Goal: Understand process/instructions: Learn about a topic

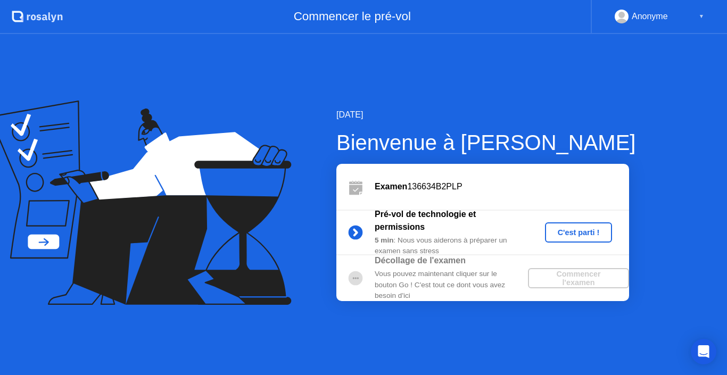
click at [563, 235] on div "C'est parti !" at bounding box center [579, 232] width 59 height 9
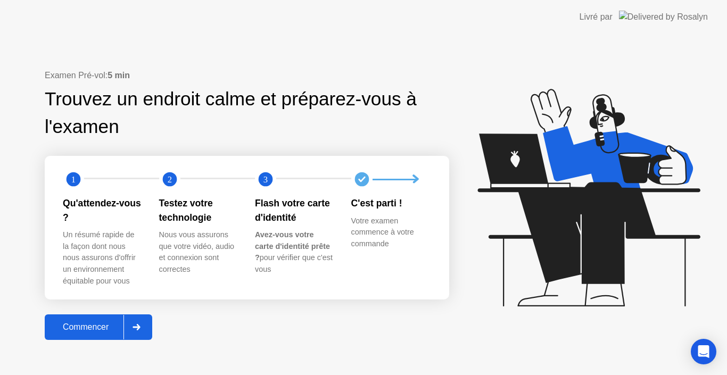
click at [103, 332] on div "Commencer" at bounding box center [86, 328] width 76 height 10
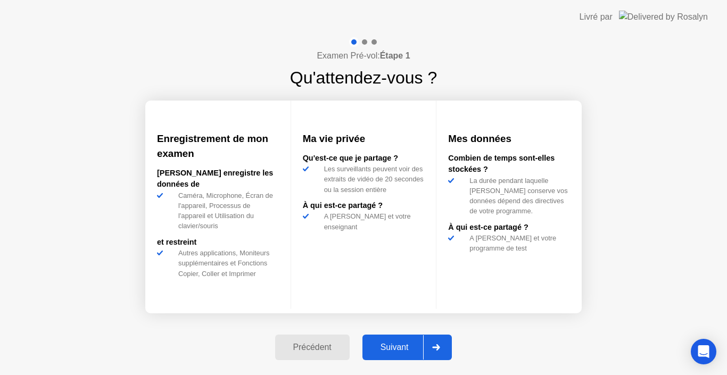
click at [406, 351] on div "Suivant" at bounding box center [395, 348] width 58 height 10
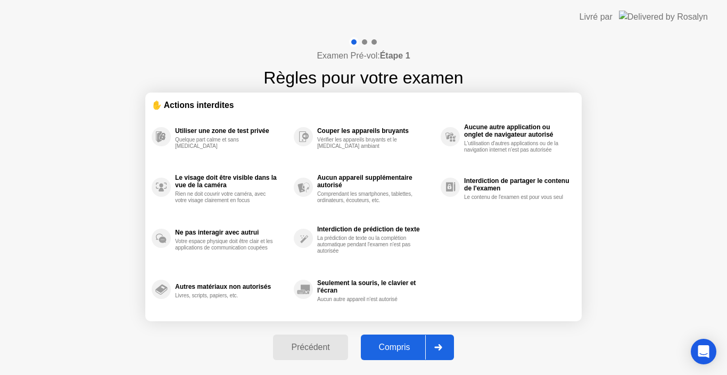
click at [399, 350] on div "Compris" at bounding box center [394, 348] width 61 height 10
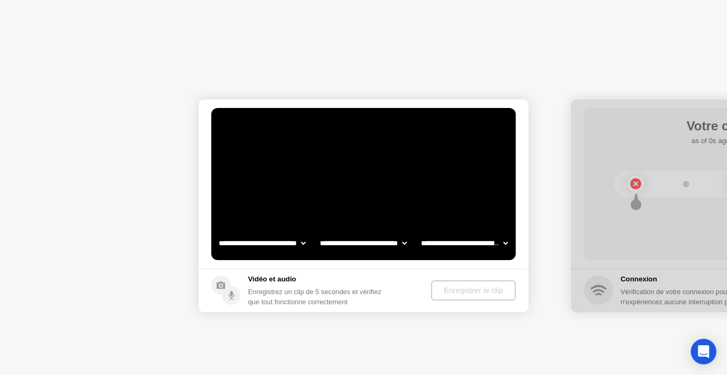
select select "**********"
select select "*******"
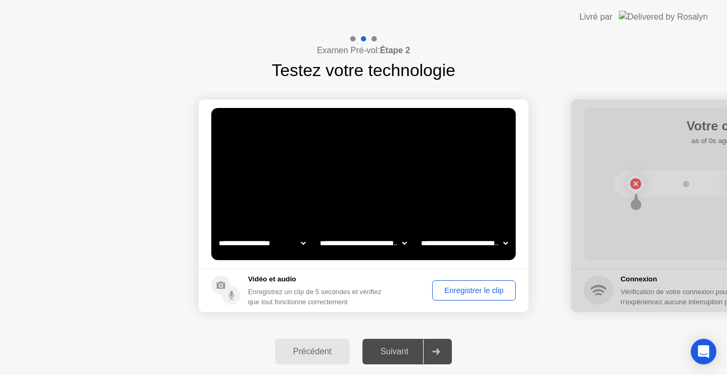
click at [368, 247] on select "**********" at bounding box center [363, 243] width 91 height 21
click at [454, 243] on select "**********" at bounding box center [464, 243] width 91 height 21
click at [471, 287] on div "Enregistrer le clip" at bounding box center [474, 291] width 76 height 9
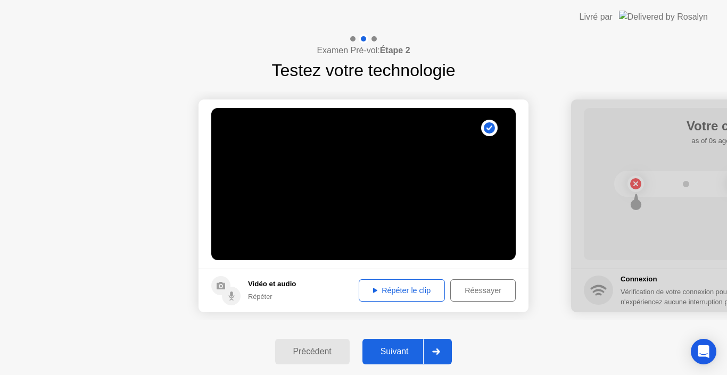
click at [395, 289] on div "Répéter le clip" at bounding box center [402, 291] width 79 height 9
click at [478, 290] on div "Réessayer" at bounding box center [483, 291] width 58 height 9
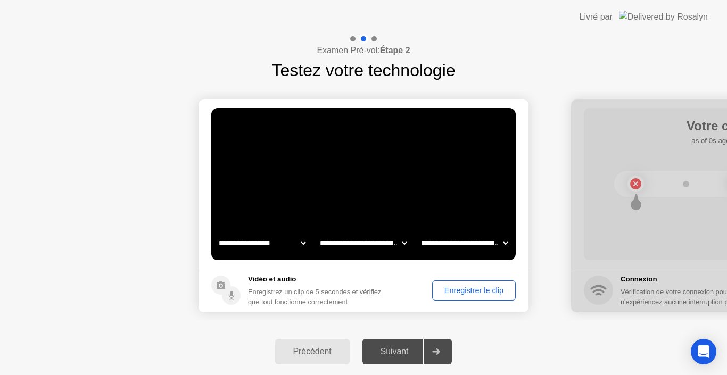
click at [472, 290] on div "Enregistrer le clip" at bounding box center [474, 291] width 76 height 9
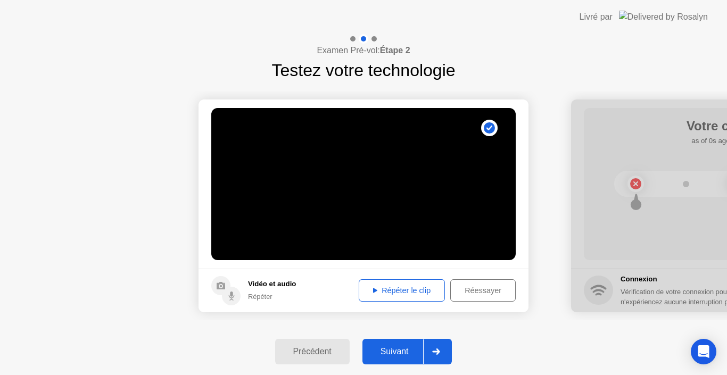
click at [415, 295] on div "Répéter le clip" at bounding box center [402, 291] width 79 height 9
click at [402, 290] on div "Répéter le clip" at bounding box center [402, 291] width 79 height 9
click at [490, 295] on div "Réessayer" at bounding box center [483, 291] width 58 height 9
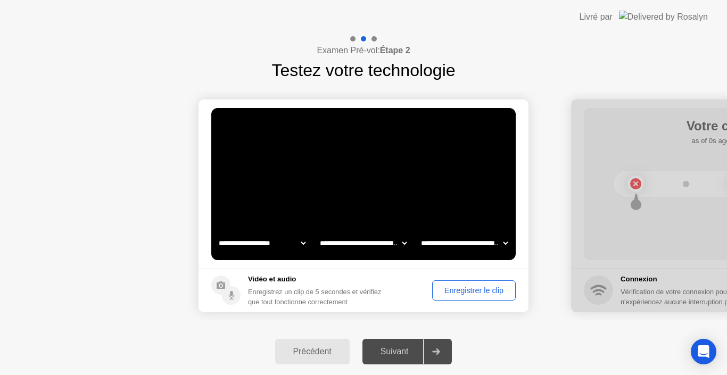
click at [400, 244] on select "**********" at bounding box center [363, 243] width 91 height 21
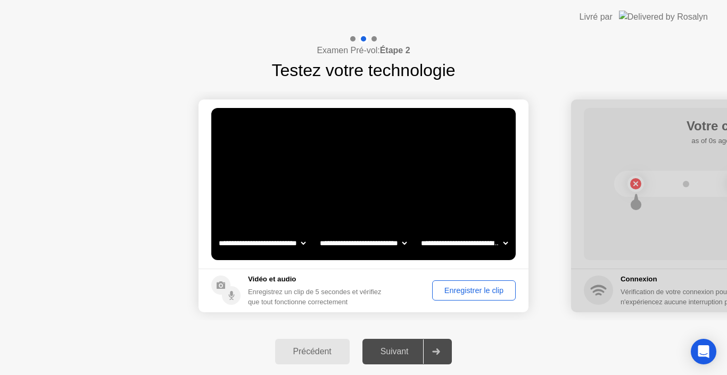
click at [464, 243] on select "**********" at bounding box center [464, 243] width 91 height 21
click at [419, 233] on select "**********" at bounding box center [464, 243] width 91 height 21
click at [396, 246] on select "**********" at bounding box center [363, 243] width 91 height 21
click at [318, 233] on select "**********" at bounding box center [363, 243] width 91 height 21
click at [475, 240] on select "**********" at bounding box center [464, 243] width 91 height 21
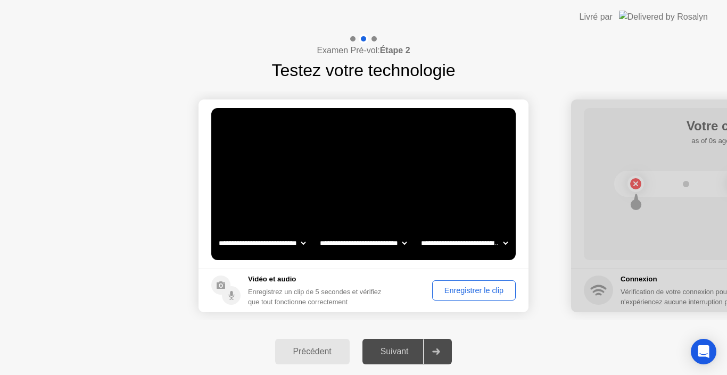
click at [427, 162] on video at bounding box center [363, 184] width 305 height 152
click at [459, 291] on div "Enregistrer le clip" at bounding box center [474, 291] width 76 height 9
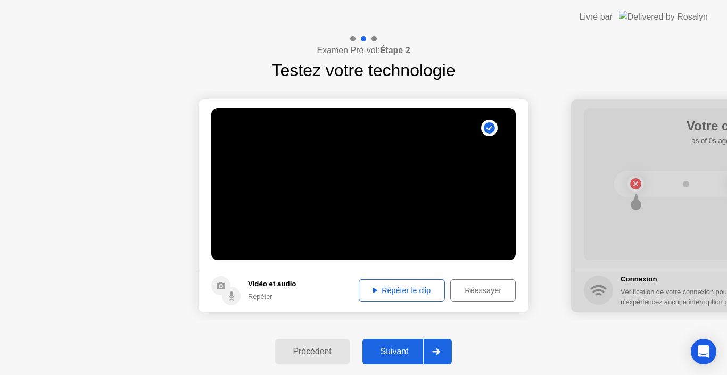
click at [406, 288] on div "Répéter le clip" at bounding box center [402, 291] width 79 height 9
click at [398, 350] on div "Suivant" at bounding box center [395, 352] width 58 height 10
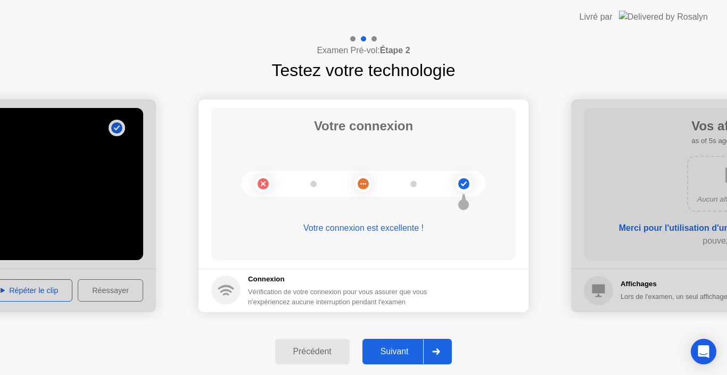
click at [398, 350] on div "Suivant" at bounding box center [395, 352] width 58 height 10
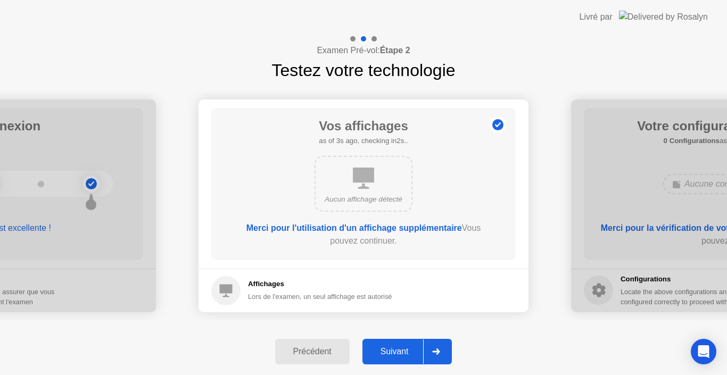
click at [398, 350] on div "Suivant" at bounding box center [395, 352] width 58 height 10
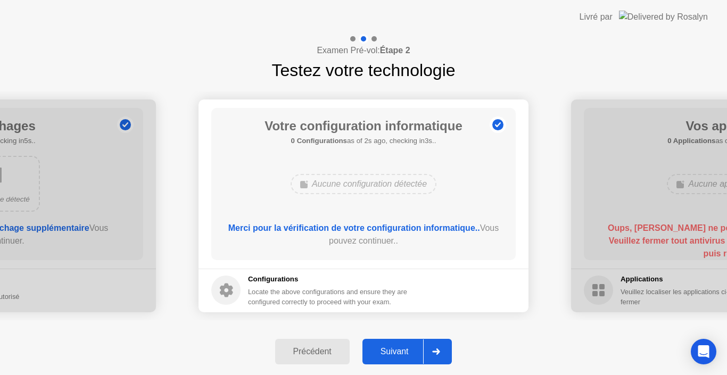
click at [313, 354] on div "Précédent" at bounding box center [313, 352] width 68 height 10
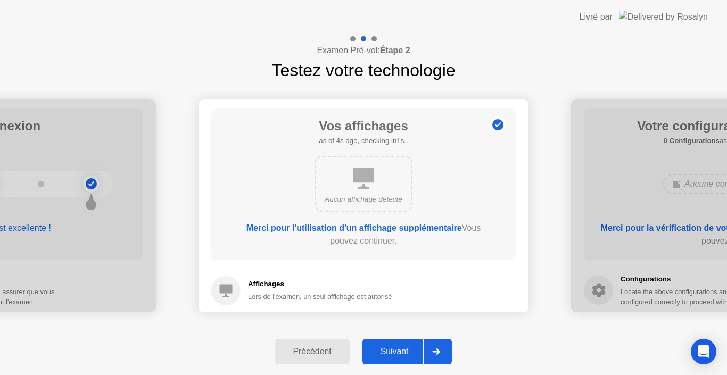
click at [445, 354] on div at bounding box center [436, 352] width 26 height 24
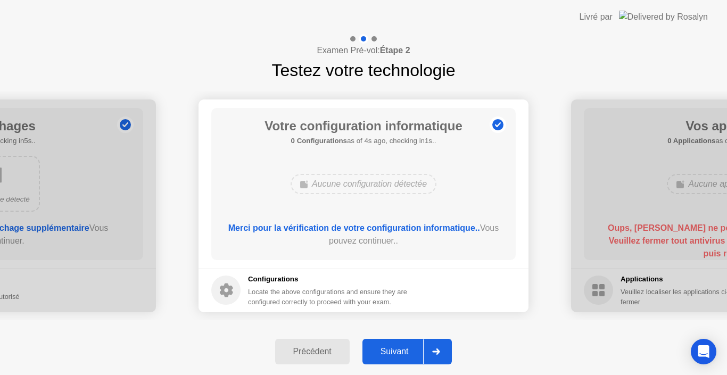
click at [445, 354] on div at bounding box center [436, 352] width 26 height 24
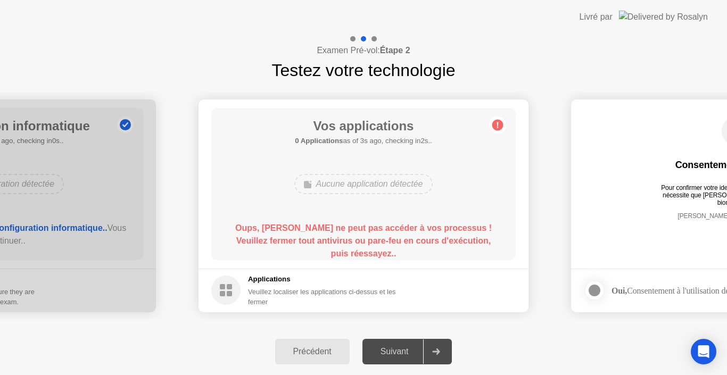
click at [445, 354] on div at bounding box center [436, 352] width 26 height 24
click at [372, 241] on b "Oups, [PERSON_NAME] ne peut pas accéder à vos processus ! Veuillez fermer tout …" at bounding box center [363, 241] width 257 height 35
click at [499, 125] on circle at bounding box center [498, 124] width 11 height 11
click at [294, 308] on footer "Applications Veuillez localiser les applications ci-dessus et les fermer" at bounding box center [364, 291] width 330 height 44
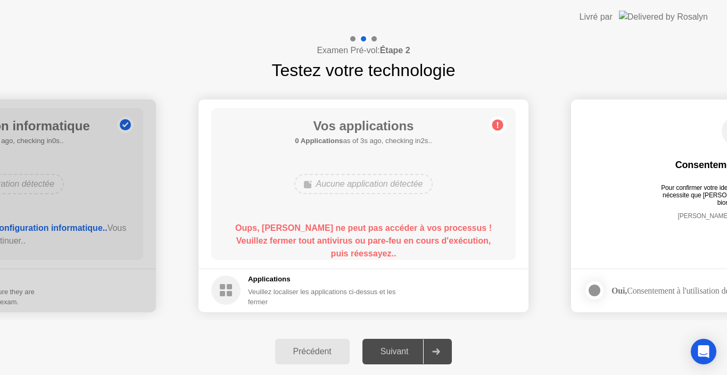
click at [309, 298] on div "Veuillez localiser les applications ci-dessus et les fermer" at bounding box center [328, 297] width 161 height 20
click at [351, 287] on div "Veuillez localiser les applications ci-dessus et les fermer" at bounding box center [328, 297] width 161 height 20
drag, startPoint x: 351, startPoint y: 287, endPoint x: 120, endPoint y: 241, distance: 235.6
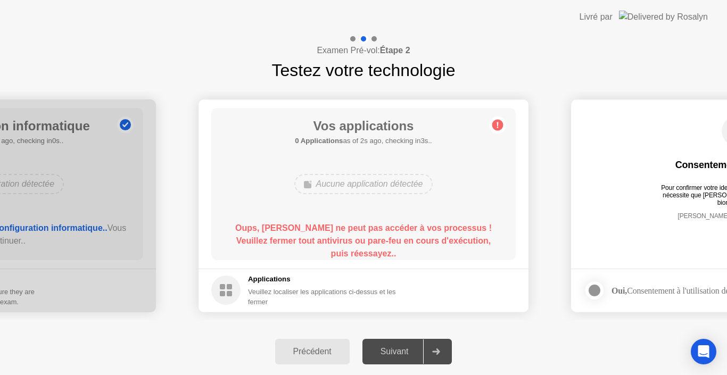
click at [306, 348] on div "Précédent" at bounding box center [313, 352] width 68 height 10
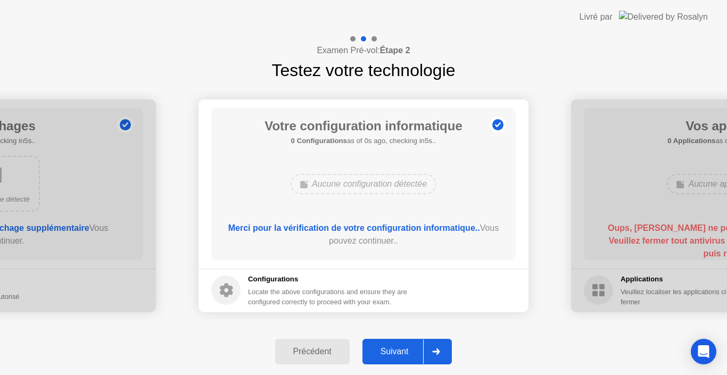
click at [438, 348] on div at bounding box center [436, 352] width 26 height 24
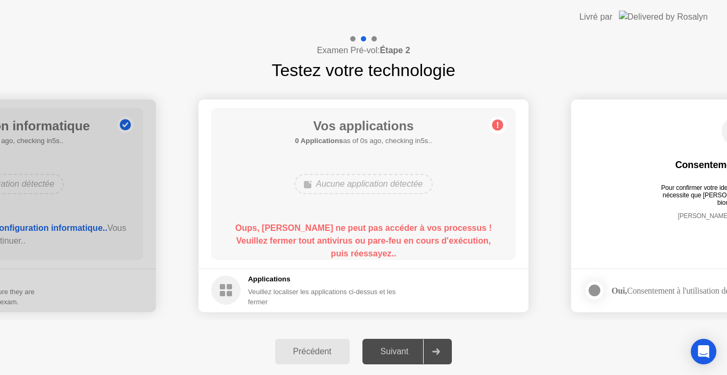
click at [357, 238] on b "Oups, [PERSON_NAME] ne peut pas accéder à vos processus ! Veuillez fermer tout …" at bounding box center [363, 241] width 257 height 35
click at [408, 354] on div "Suivant" at bounding box center [395, 352] width 58 height 10
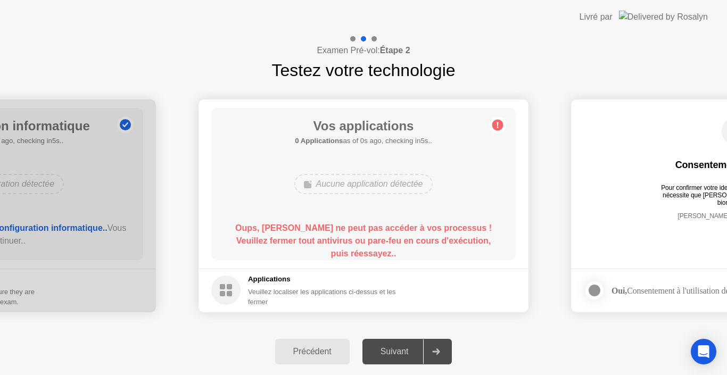
click at [432, 350] on div at bounding box center [436, 352] width 26 height 24
click at [405, 248] on div "Oups, [PERSON_NAME] ne peut pas accéder à vos processus ! Veuillez fermer tout …" at bounding box center [364, 241] width 274 height 38
click at [447, 350] on div at bounding box center [436, 352] width 26 height 24
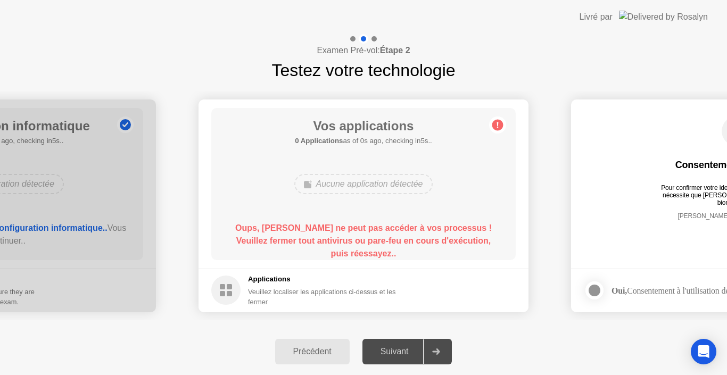
click at [447, 350] on div at bounding box center [436, 352] width 26 height 24
drag, startPoint x: 447, startPoint y: 350, endPoint x: 477, endPoint y: 355, distance: 30.2
click at [477, 355] on div "Précédent Suivant" at bounding box center [363, 352] width 727 height 47
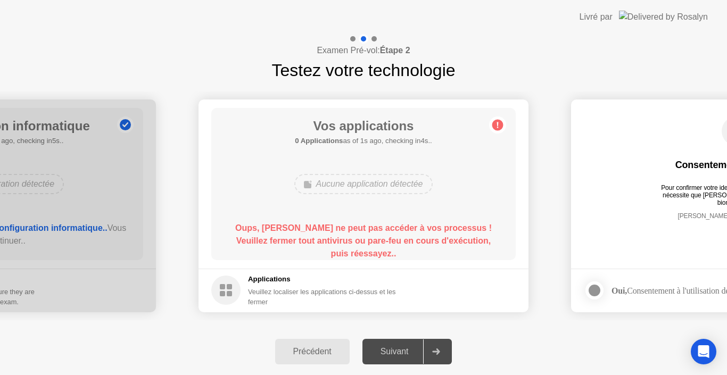
drag, startPoint x: 677, startPoint y: 252, endPoint x: 516, endPoint y: 267, distance: 162.0
click at [440, 350] on icon at bounding box center [436, 352] width 8 height 6
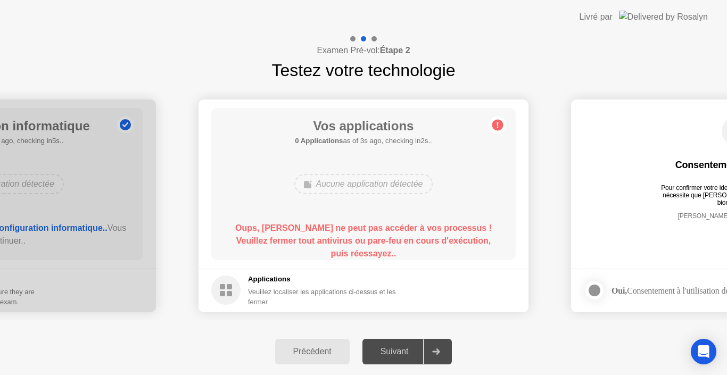
click at [440, 350] on icon at bounding box center [436, 352] width 8 height 6
drag, startPoint x: 379, startPoint y: 188, endPoint x: 497, endPoint y: 128, distance: 132.4
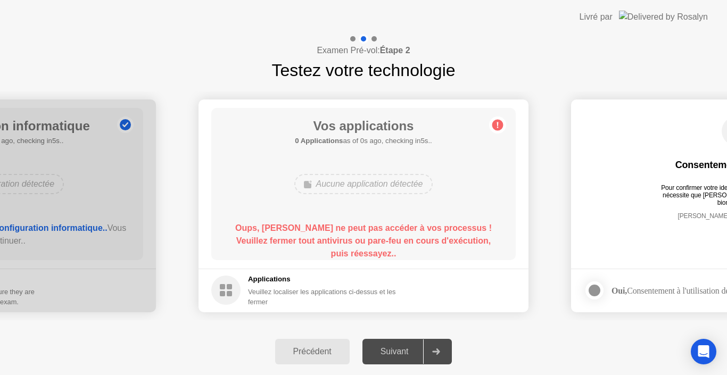
click at [497, 128] on main "Vos applications 0 Applications as of 0s ago, checking in5s.. Aucune applicatio…" at bounding box center [364, 184] width 330 height 169
click at [497, 128] on circle at bounding box center [498, 124] width 11 height 11
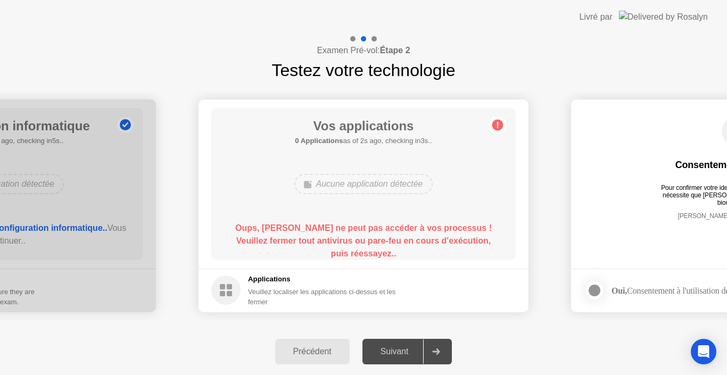
click at [497, 128] on circle at bounding box center [498, 124] width 11 height 11
click at [168, 49] on div "Examen Pré-vol: Étape 2 Testez votre technologie" at bounding box center [363, 58] width 727 height 49
click at [498, 128] on circle at bounding box center [498, 124] width 11 height 11
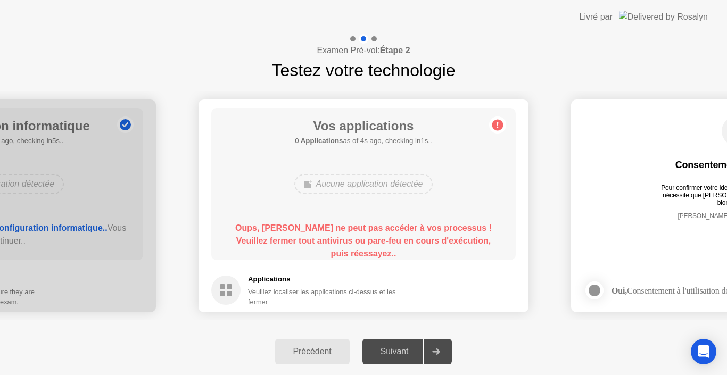
click at [440, 348] on div at bounding box center [436, 352] width 26 height 24
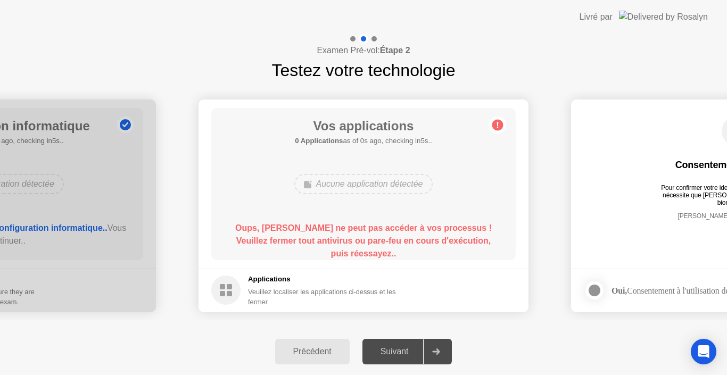
click at [440, 348] on div at bounding box center [436, 352] width 26 height 24
click at [326, 354] on div "Précédent" at bounding box center [313, 352] width 68 height 10
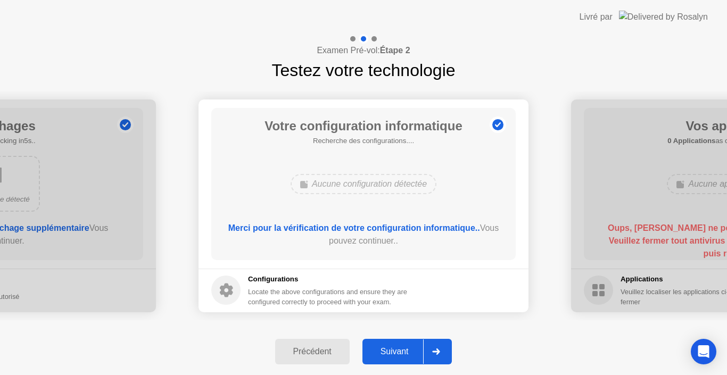
click at [326, 354] on div "Précédent" at bounding box center [313, 352] width 68 height 10
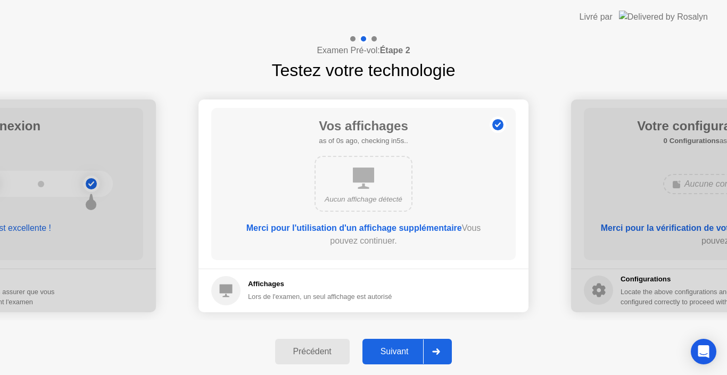
click at [326, 354] on div "Précédent" at bounding box center [313, 352] width 68 height 10
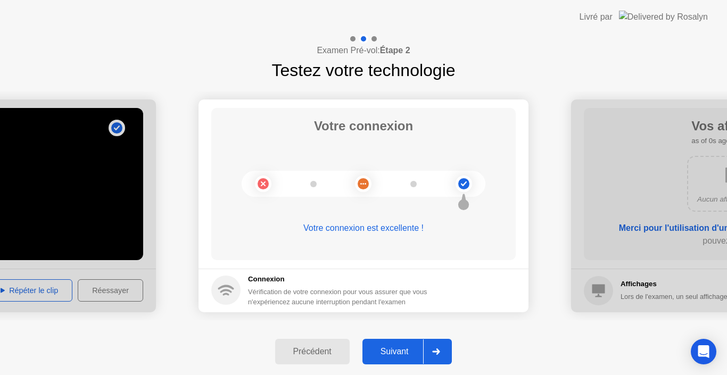
click at [446, 355] on div at bounding box center [436, 352] width 26 height 24
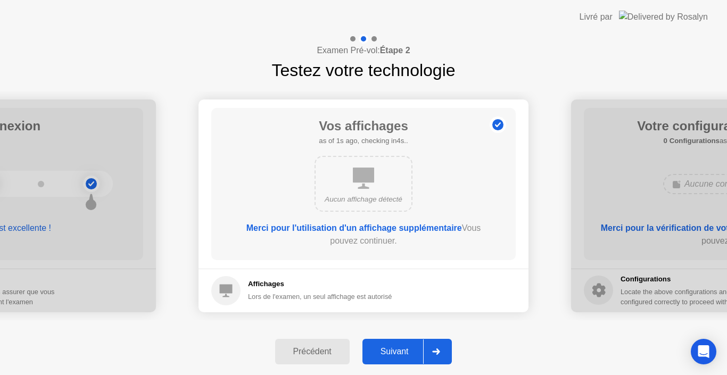
click at [446, 355] on div at bounding box center [436, 352] width 26 height 24
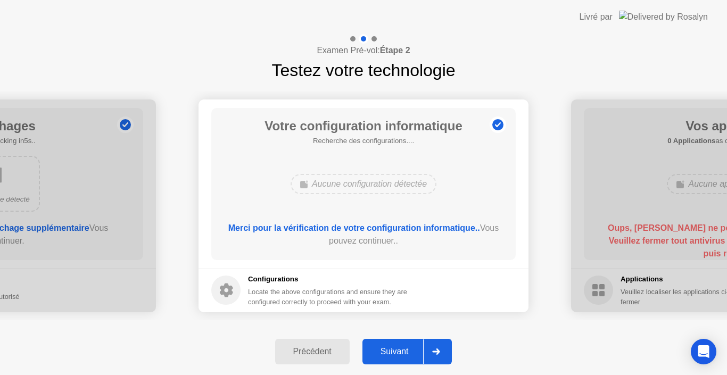
click at [446, 355] on div at bounding box center [436, 352] width 26 height 24
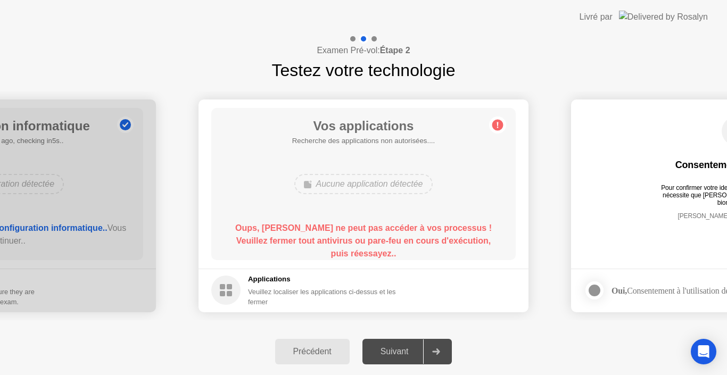
click at [446, 355] on div at bounding box center [436, 352] width 26 height 24
click at [385, 289] on div "Veuillez localiser les applications ci-dessus et les fermer" at bounding box center [328, 297] width 161 height 20
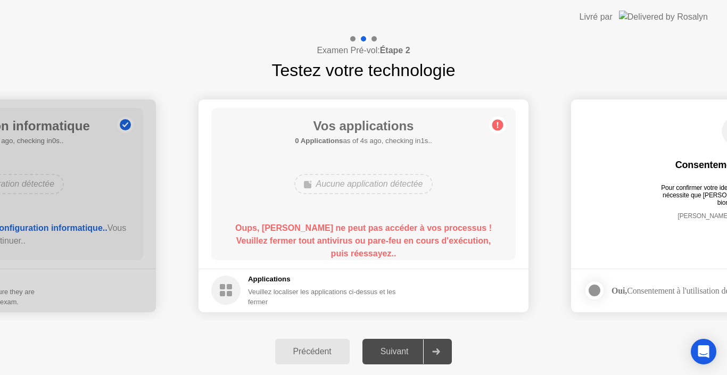
click at [385, 289] on div "Veuillez localiser les applications ci-dessus et les fermer" at bounding box center [328, 297] width 161 height 20
click at [272, 291] on div "Veuillez localiser les applications ci-dessus et les fermer" at bounding box center [328, 297] width 161 height 20
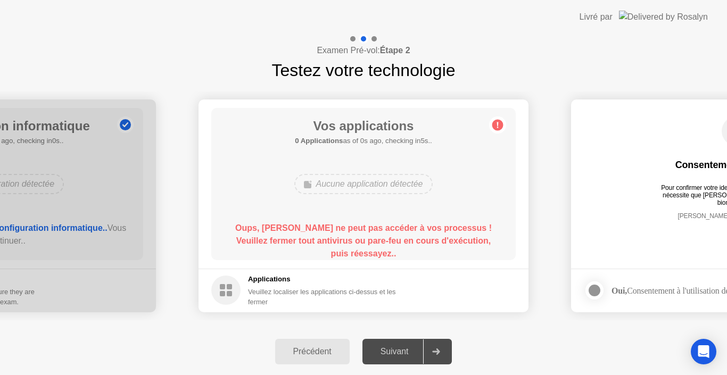
click at [272, 291] on div "Veuillez localiser les applications ci-dessus et les fermer" at bounding box center [328, 297] width 161 height 20
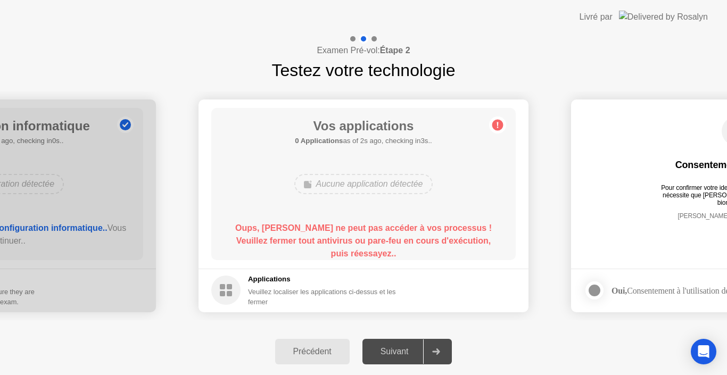
click at [233, 296] on circle at bounding box center [225, 290] width 29 height 29
click at [494, 125] on circle at bounding box center [498, 124] width 11 height 11
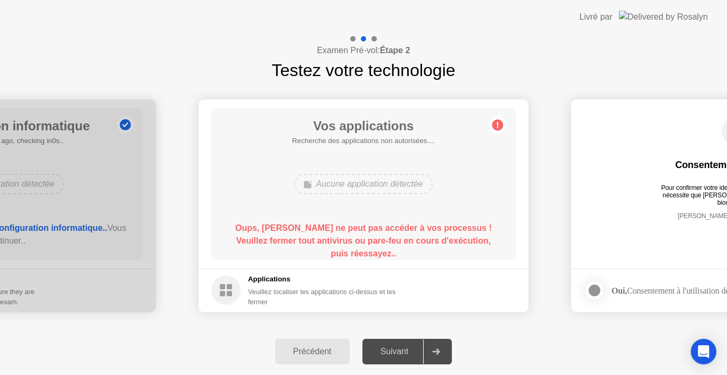
click at [494, 125] on circle at bounding box center [498, 124] width 11 height 11
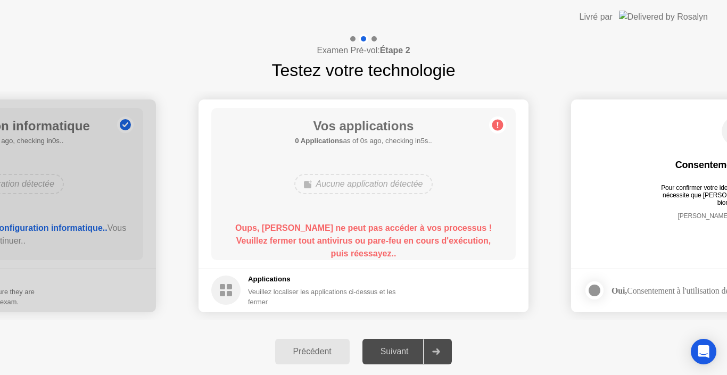
click at [494, 125] on circle at bounding box center [498, 124] width 11 height 11
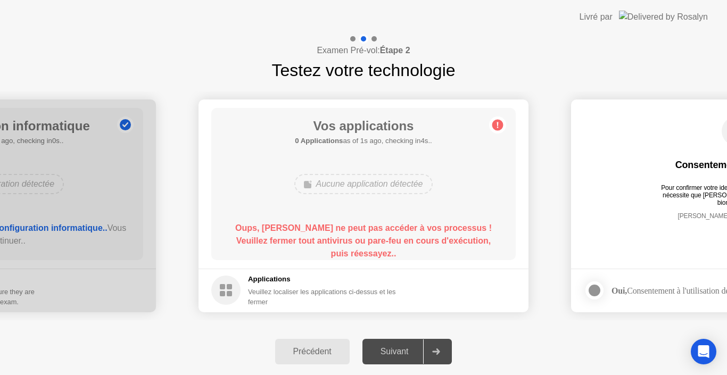
click at [309, 355] on div "Précédent" at bounding box center [313, 352] width 68 height 10
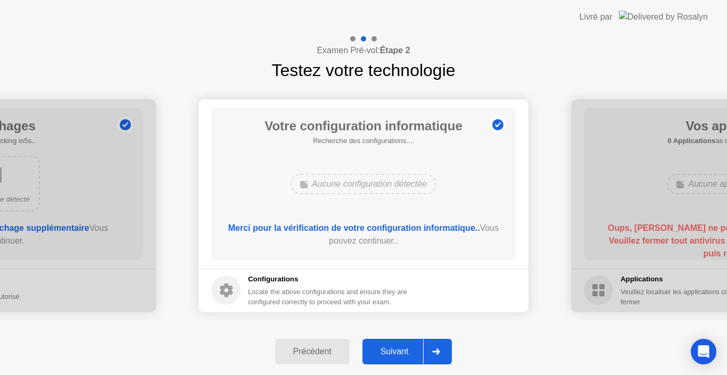
click at [309, 355] on div "Précédent" at bounding box center [313, 352] width 68 height 10
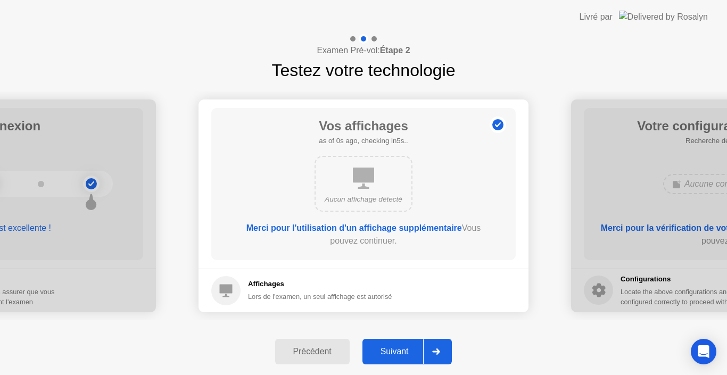
click at [309, 355] on div "Précédent" at bounding box center [313, 352] width 68 height 10
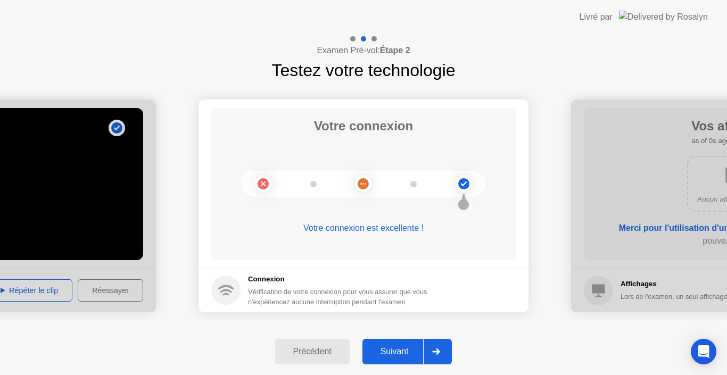
click at [309, 355] on div "Précédent" at bounding box center [313, 352] width 68 height 10
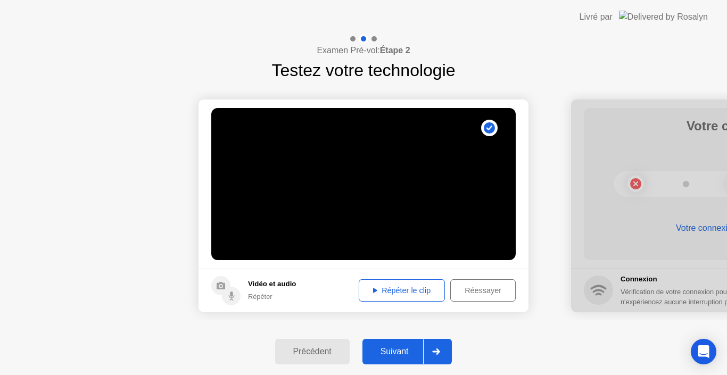
click at [309, 355] on div "Précédent" at bounding box center [313, 352] width 68 height 10
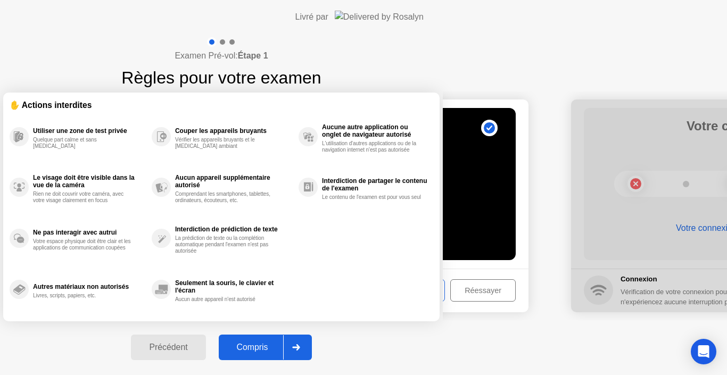
click at [206, 355] on button "Précédent" at bounding box center [168, 348] width 75 height 26
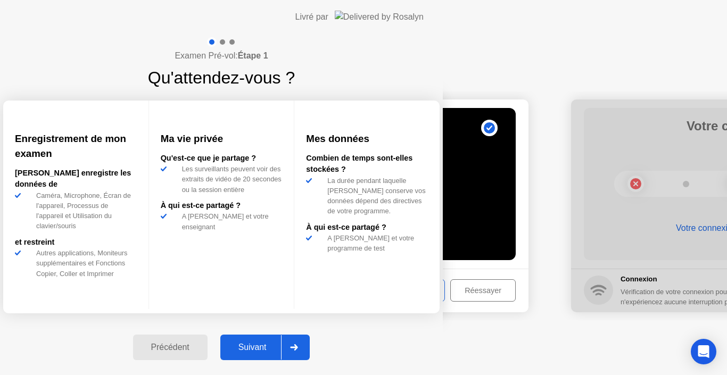
click at [208, 355] on button "Précédent" at bounding box center [170, 348] width 75 height 26
